Goal: Task Accomplishment & Management: Use online tool/utility

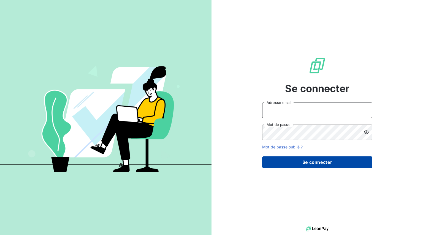
type input "[EMAIL_ADDRESS][DOMAIN_NAME]"
drag, startPoint x: 315, startPoint y: 159, endPoint x: 317, endPoint y: 165, distance: 6.2
click at [315, 159] on button "Se connecter" at bounding box center [317, 163] width 110 height 12
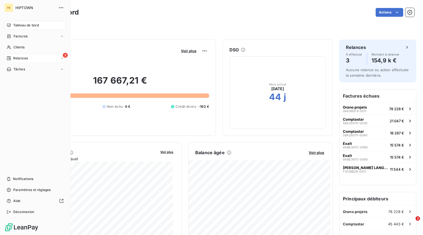
click at [17, 58] on span "Relances" at bounding box center [20, 58] width 15 height 5
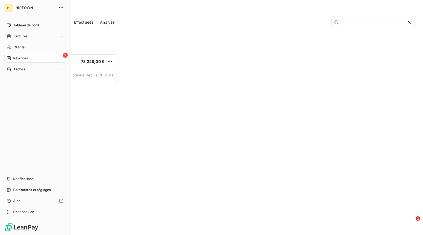
click at [33, 60] on div "3 Relances" at bounding box center [34, 58] width 61 height 9
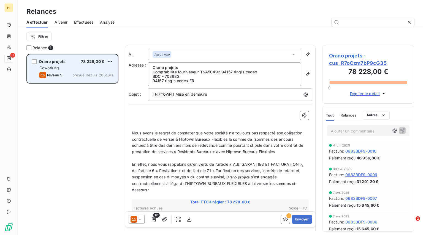
click at [83, 70] on div "Coworking" at bounding box center [76, 68] width 74 height 6
